Goal: Task Accomplishment & Management: Use online tool/utility

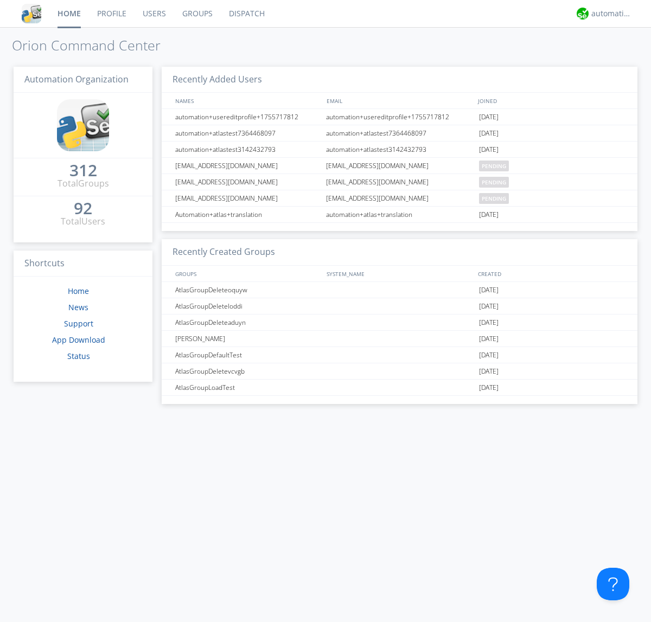
click at [246, 14] on link "Dispatch" at bounding box center [247, 13] width 52 height 27
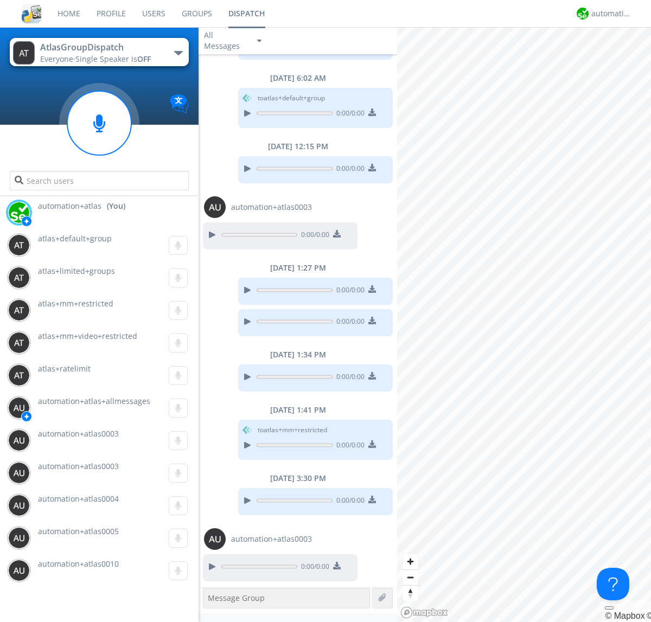
scroll to position [217, 0]
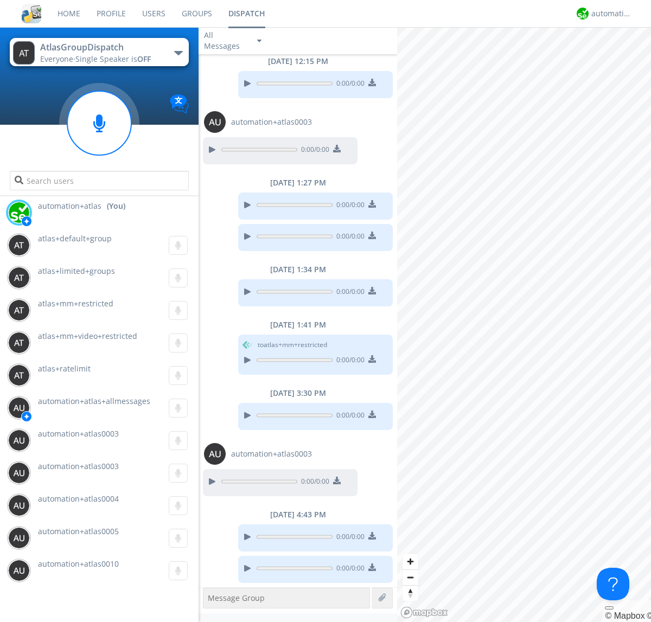
click at [178, 53] on div "button" at bounding box center [178, 53] width 9 height 4
click at [0, 0] on span "[PERSON_NAME]" at bounding box center [0, 0] width 0 height 0
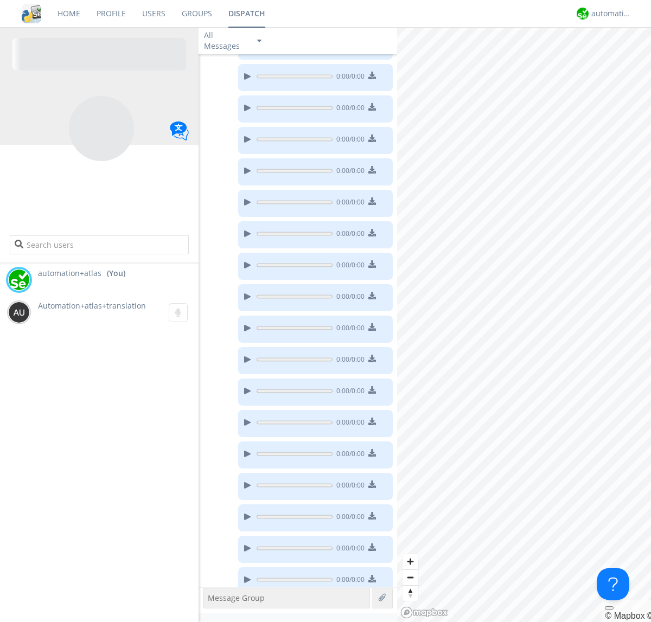
scroll to position [152, 0]
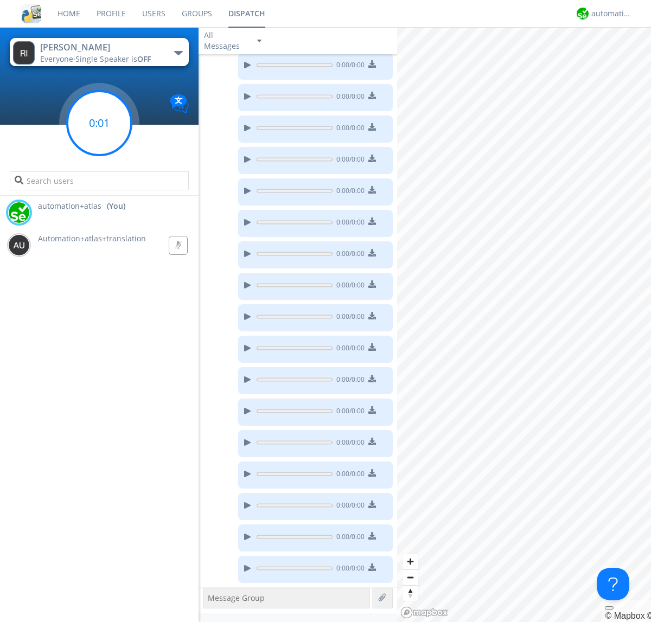
click at [99, 123] on g at bounding box center [99, 123] width 64 height 64
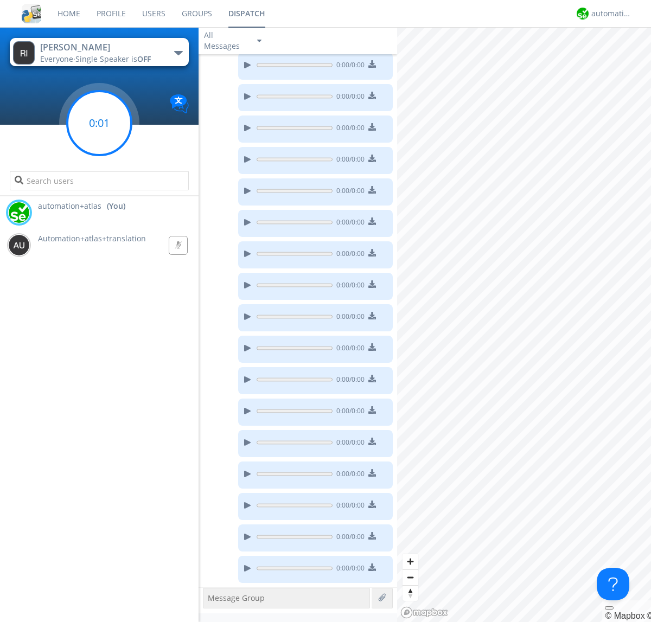
click at [99, 123] on g at bounding box center [99, 123] width 64 height 64
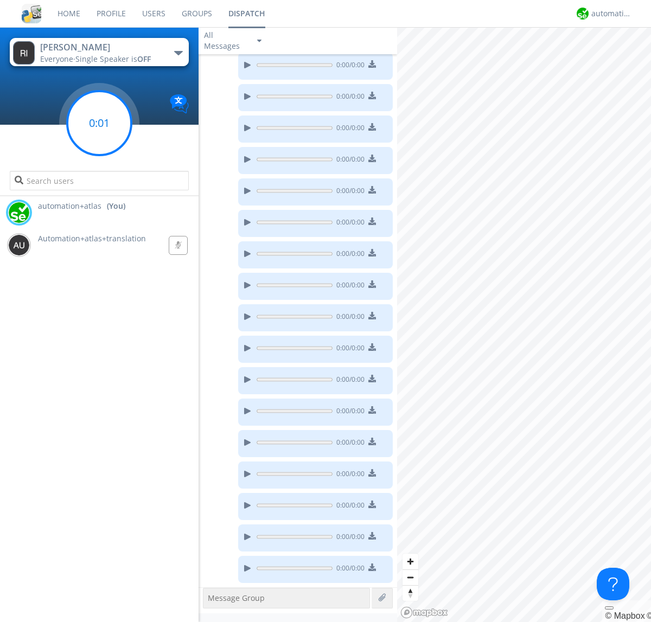
click at [99, 123] on g at bounding box center [99, 123] width 64 height 64
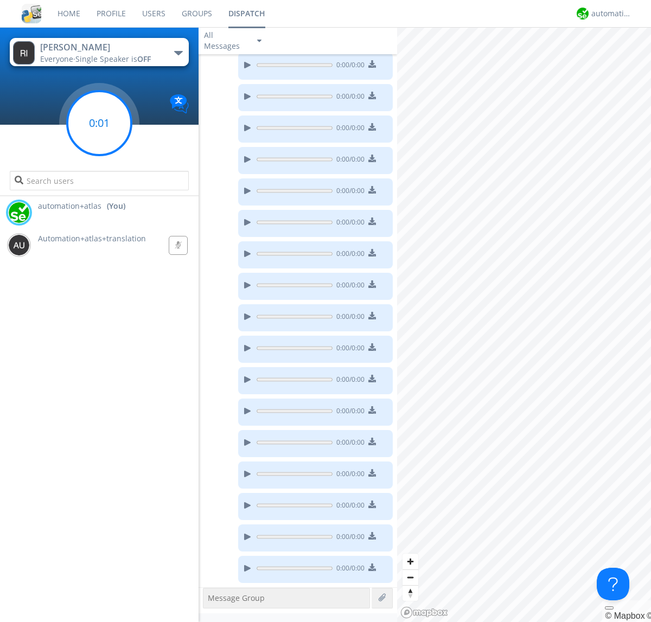
click at [99, 123] on g at bounding box center [99, 123] width 64 height 64
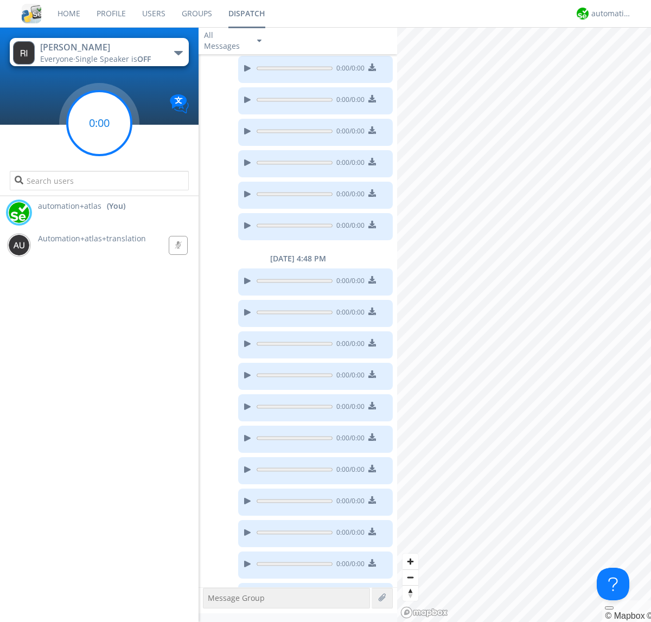
scroll to position [522, 0]
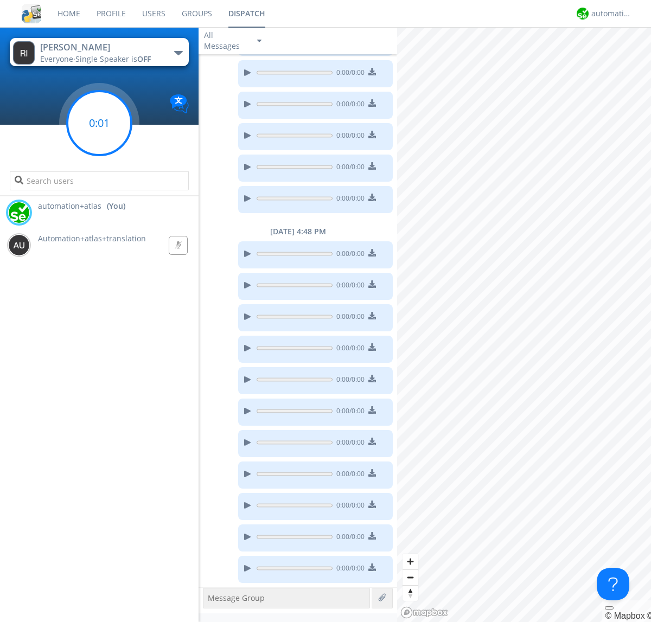
click at [99, 123] on g at bounding box center [99, 123] width 64 height 64
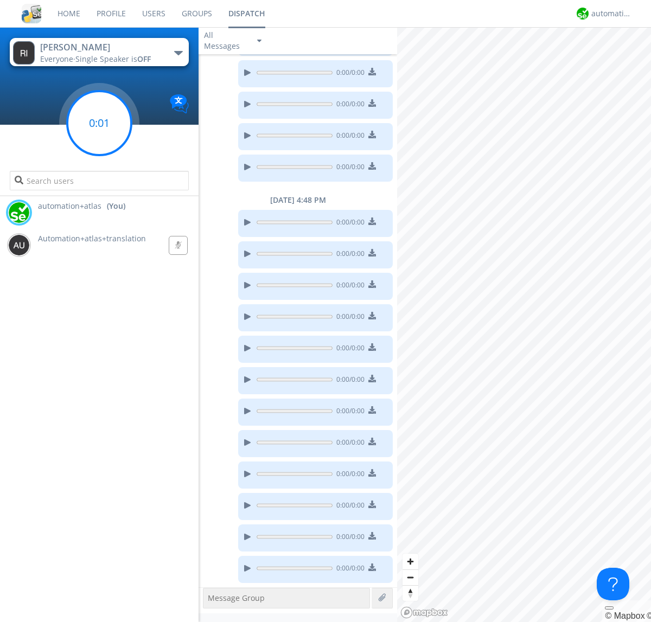
click at [99, 123] on g at bounding box center [99, 123] width 64 height 64
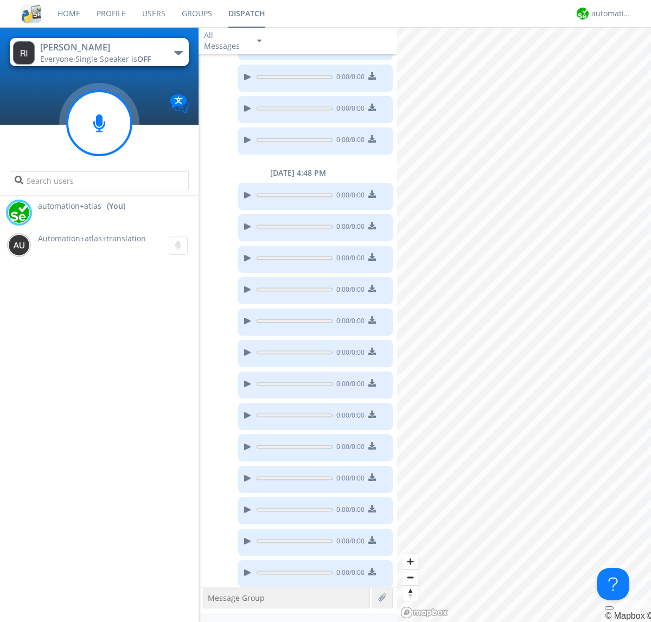
scroll to position [585, 0]
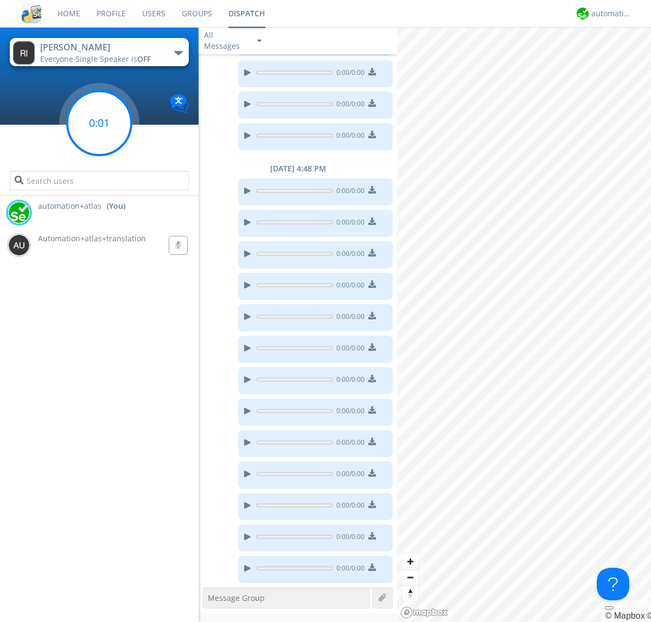
click at [99, 123] on g at bounding box center [99, 123] width 64 height 64
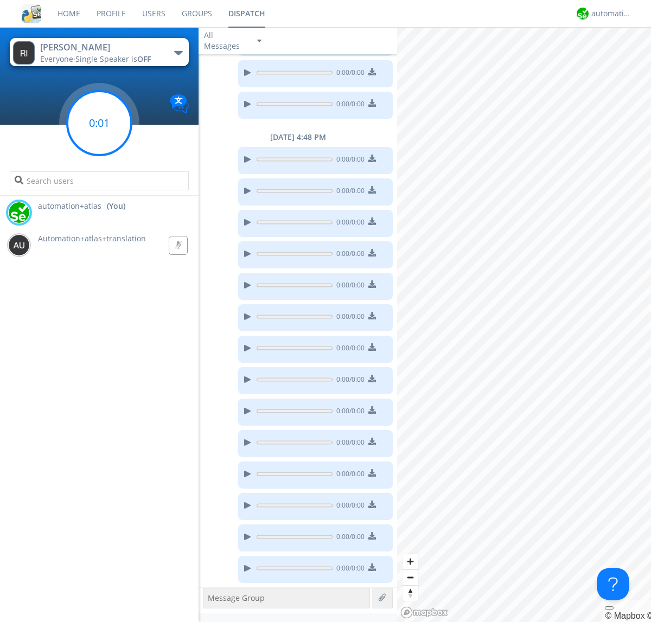
click at [99, 123] on g at bounding box center [99, 123] width 64 height 64
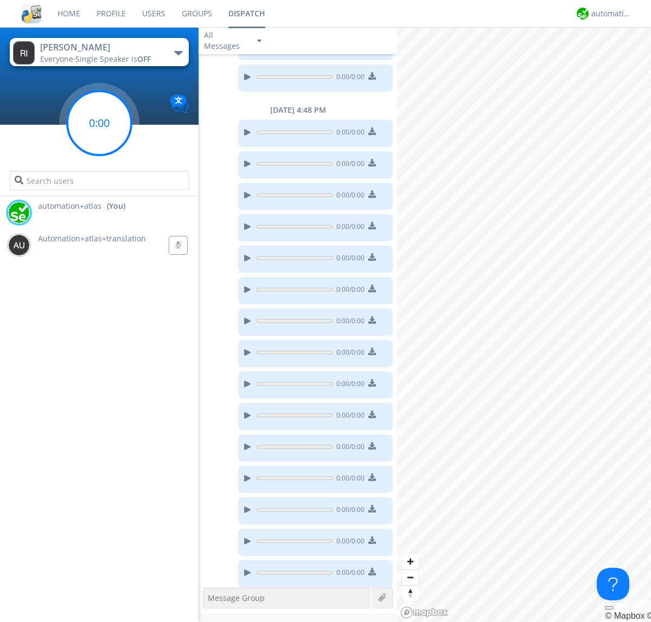
scroll to position [648, 0]
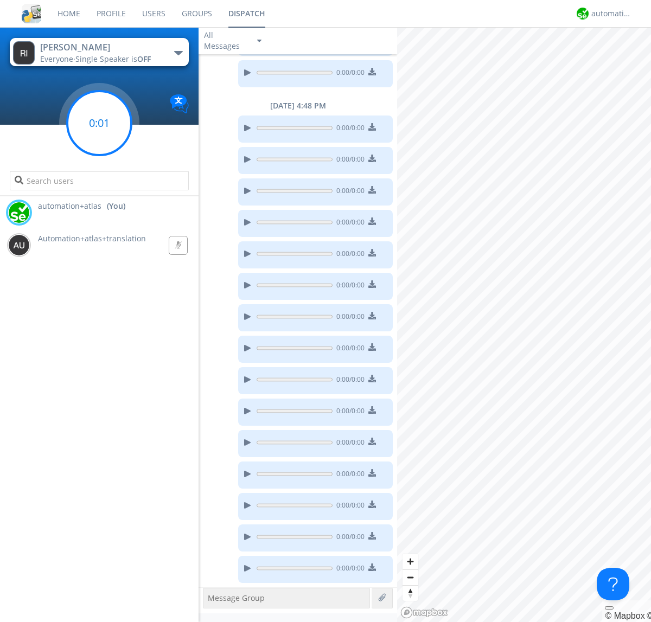
click at [99, 123] on g at bounding box center [99, 123] width 64 height 64
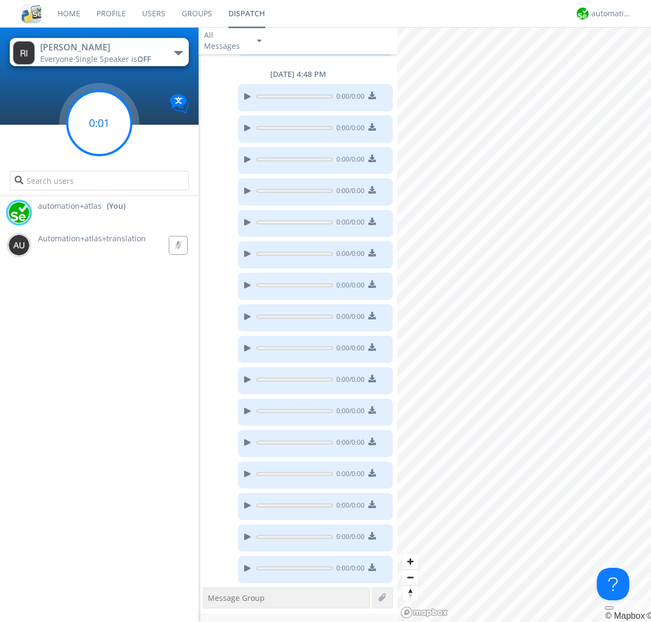
click at [99, 123] on g at bounding box center [99, 123] width 64 height 64
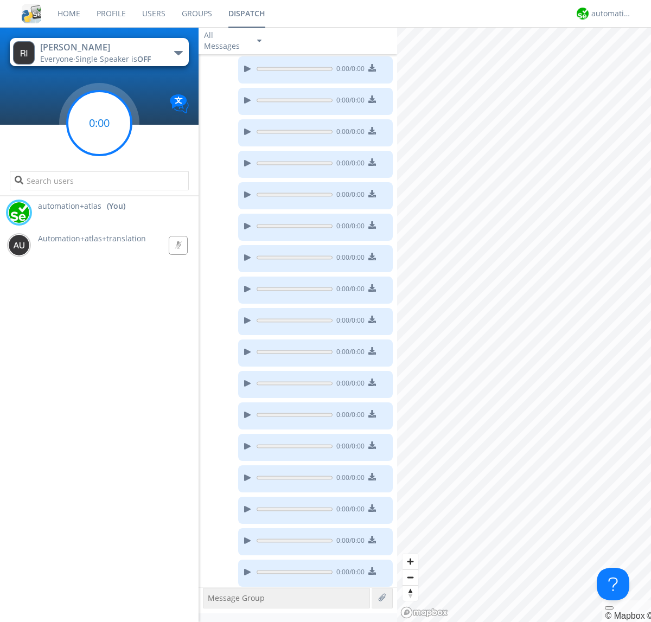
scroll to position [711, 0]
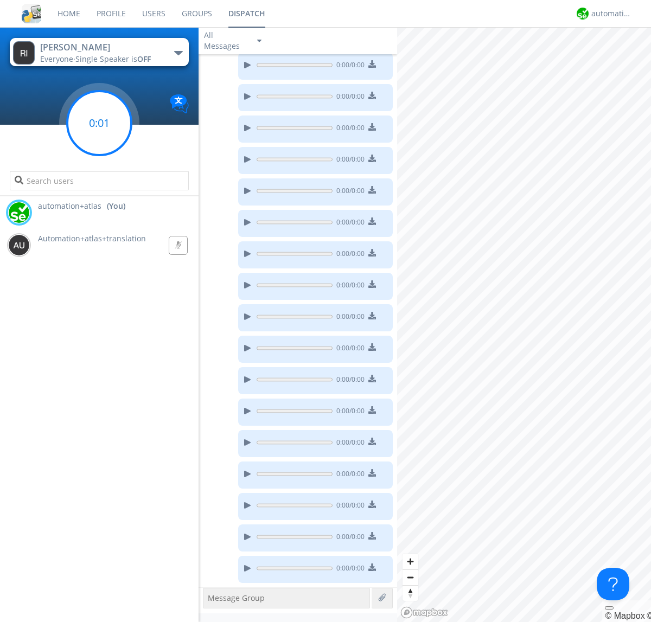
click at [99, 123] on g at bounding box center [99, 123] width 64 height 64
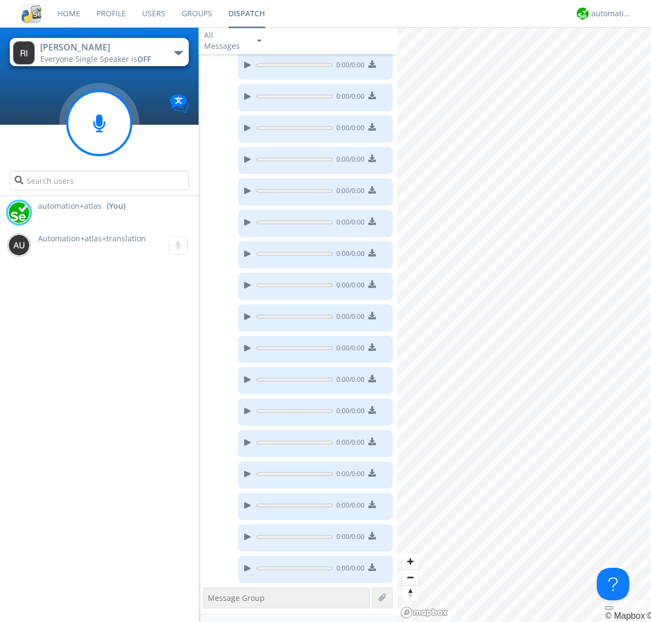
scroll to position [805, 0]
click at [99, 123] on g at bounding box center [99, 123] width 64 height 64
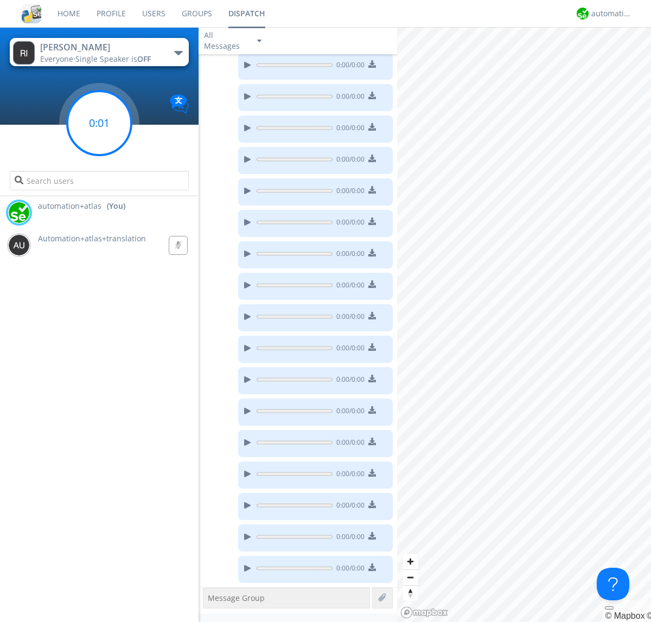
click at [99, 123] on g at bounding box center [99, 123] width 64 height 64
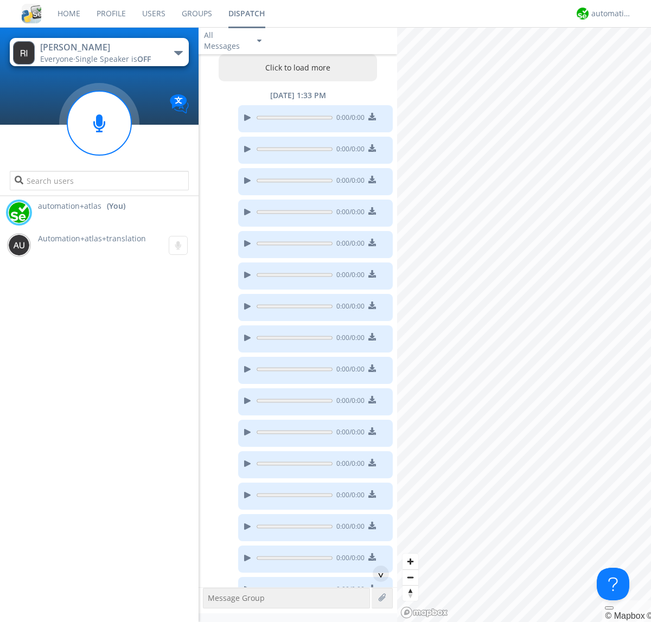
click at [295, 68] on button "Click to load more" at bounding box center [298, 67] width 159 height 27
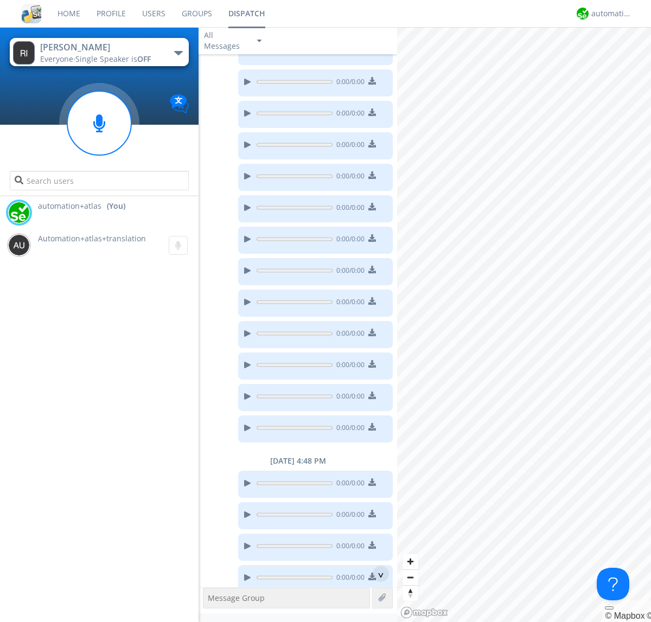
scroll to position [947, 0]
